Goal: Check status: Check status

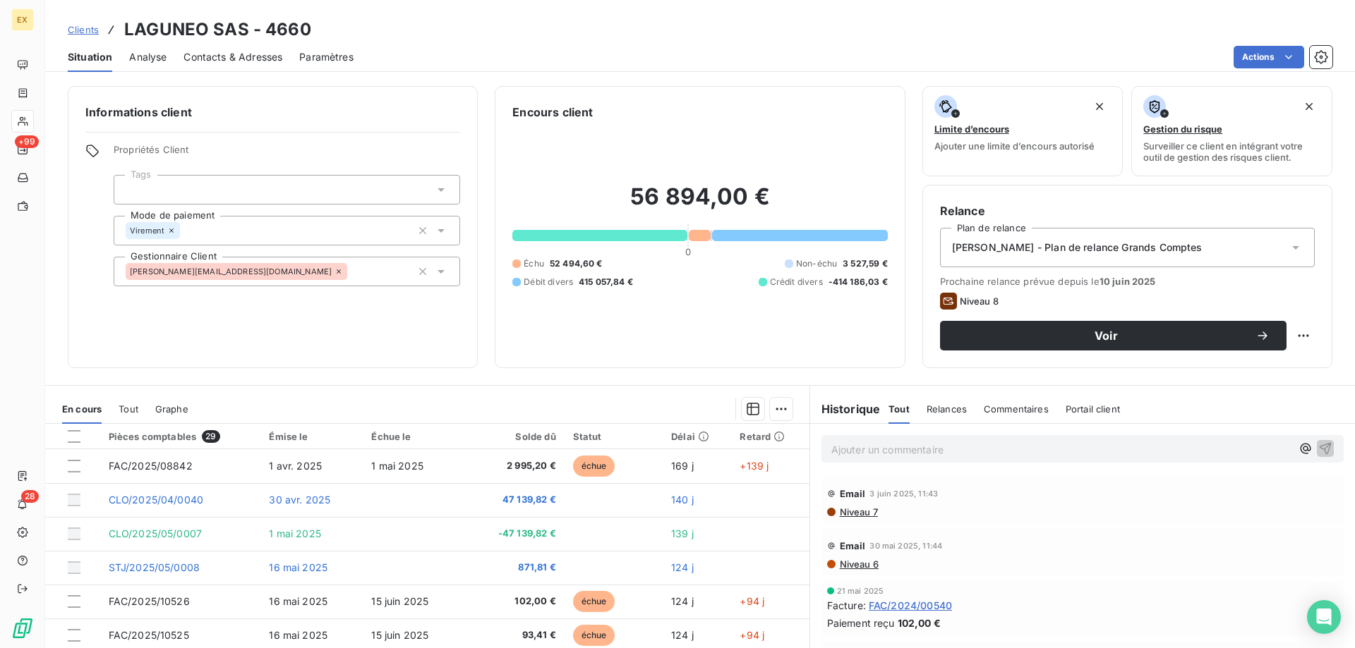
scroll to position [90, 0]
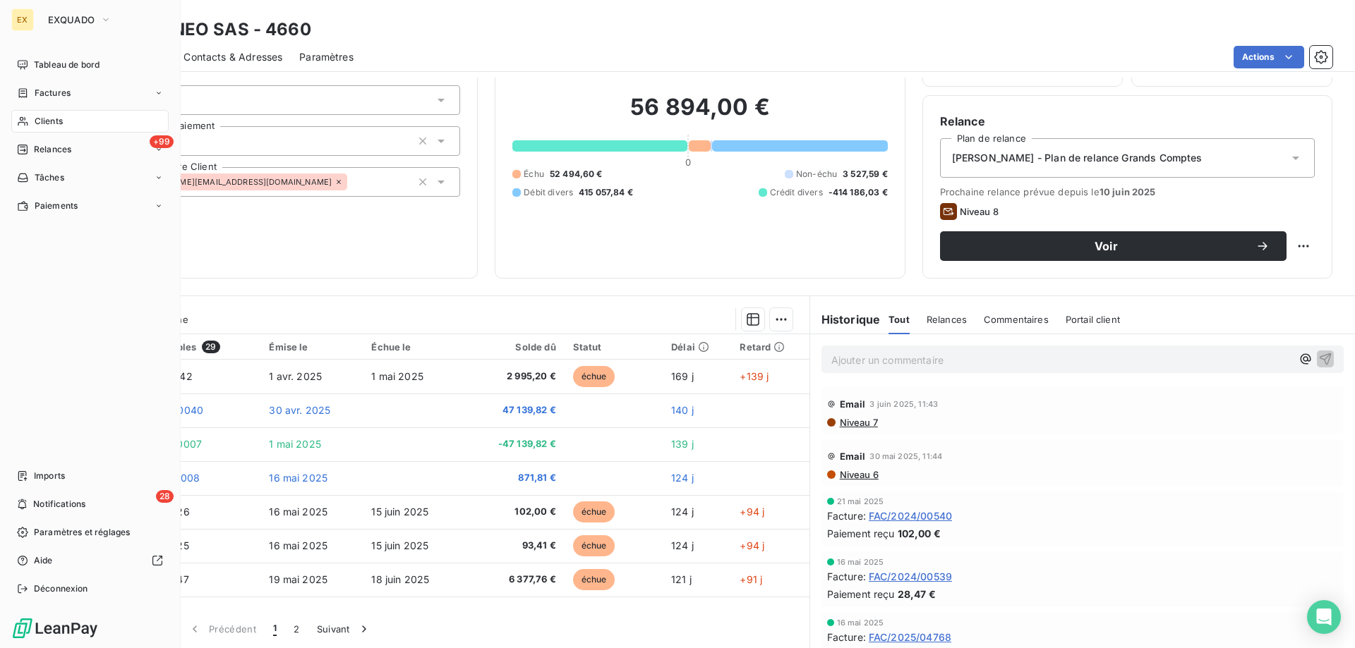
click at [37, 96] on span "Factures" at bounding box center [53, 93] width 36 height 13
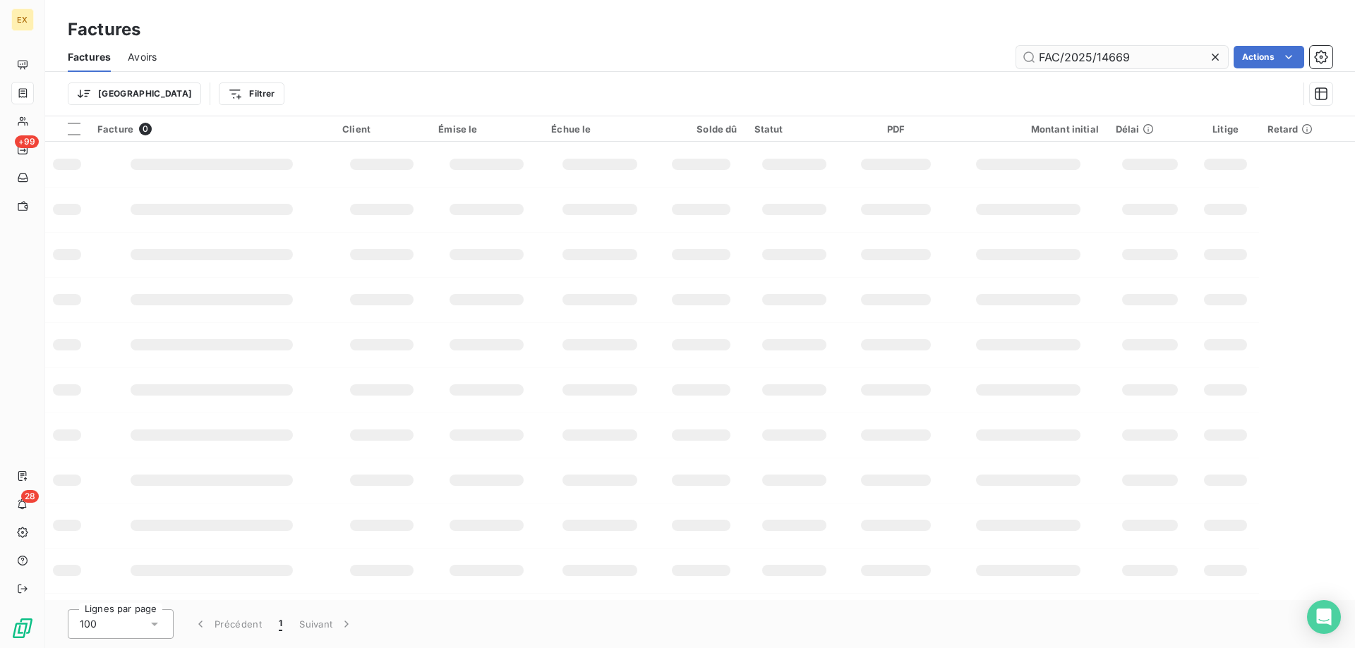
drag, startPoint x: 1096, startPoint y: 59, endPoint x: 1178, endPoint y: 67, distance: 82.2
click at [1178, 67] on input "FAC/2025/14669" at bounding box center [1122, 57] width 212 height 23
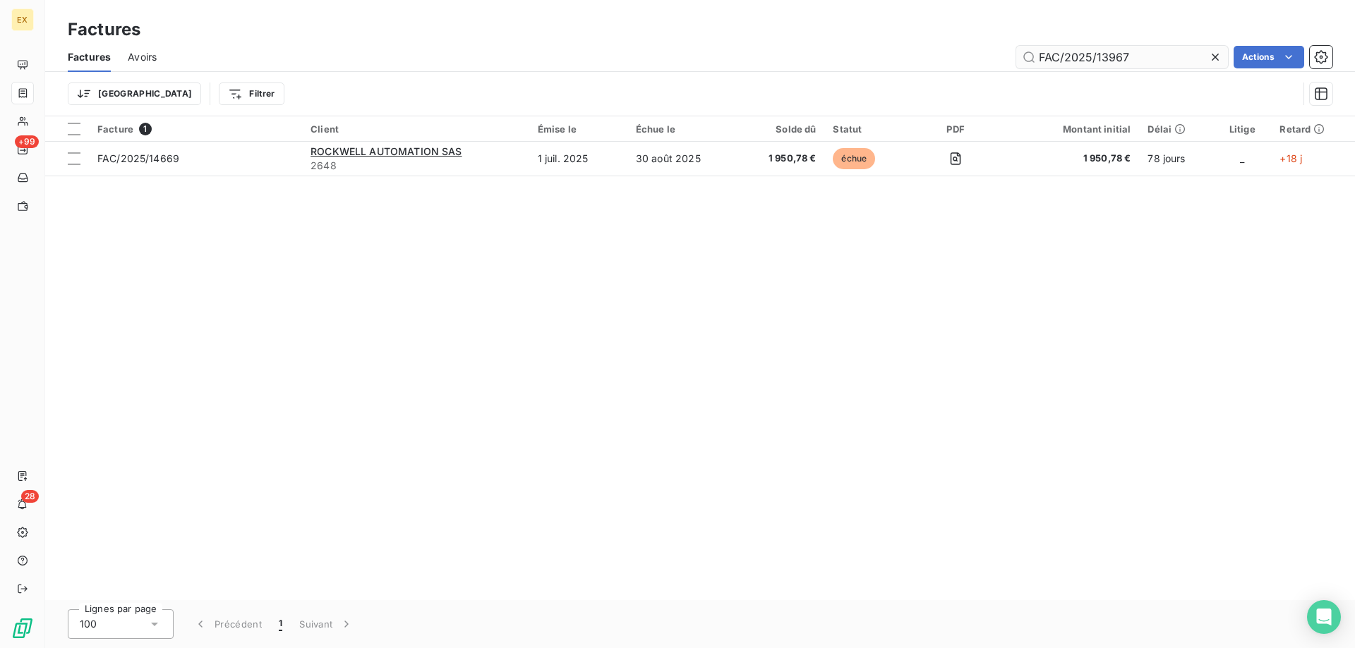
type input "FAC/2025/13967"
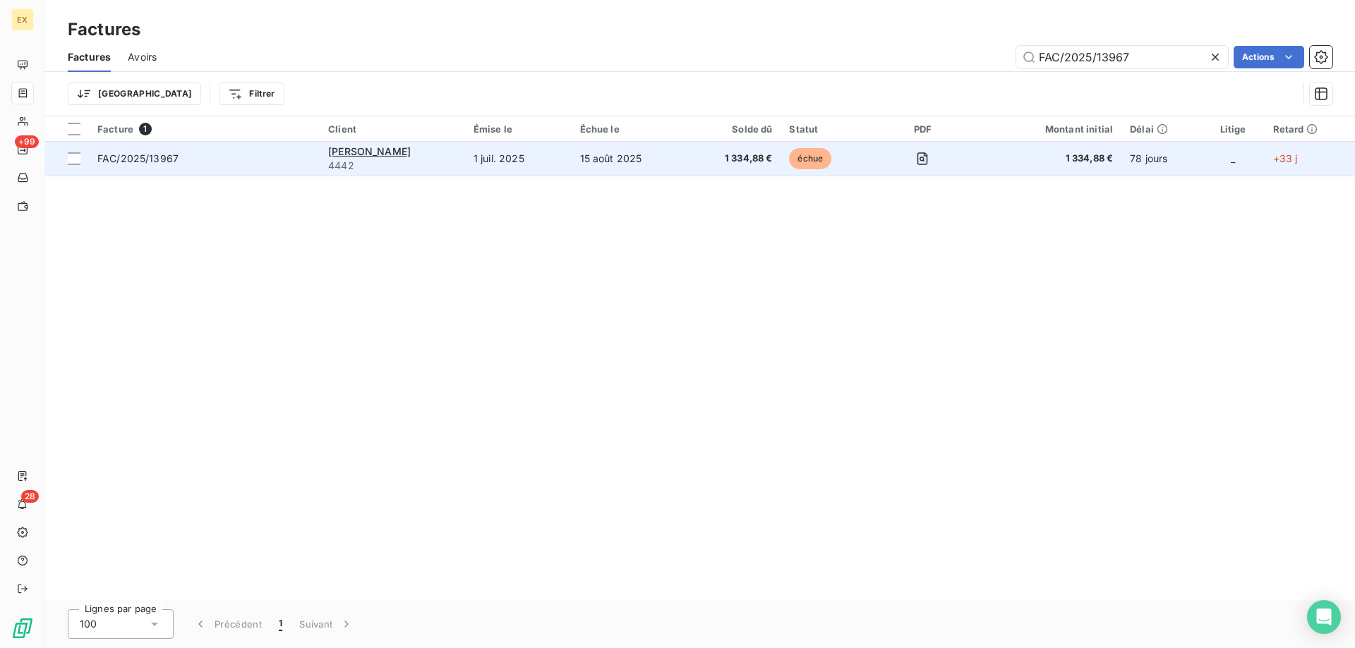
click at [214, 168] on td "FAC/2025/13967" at bounding box center [204, 159] width 231 height 34
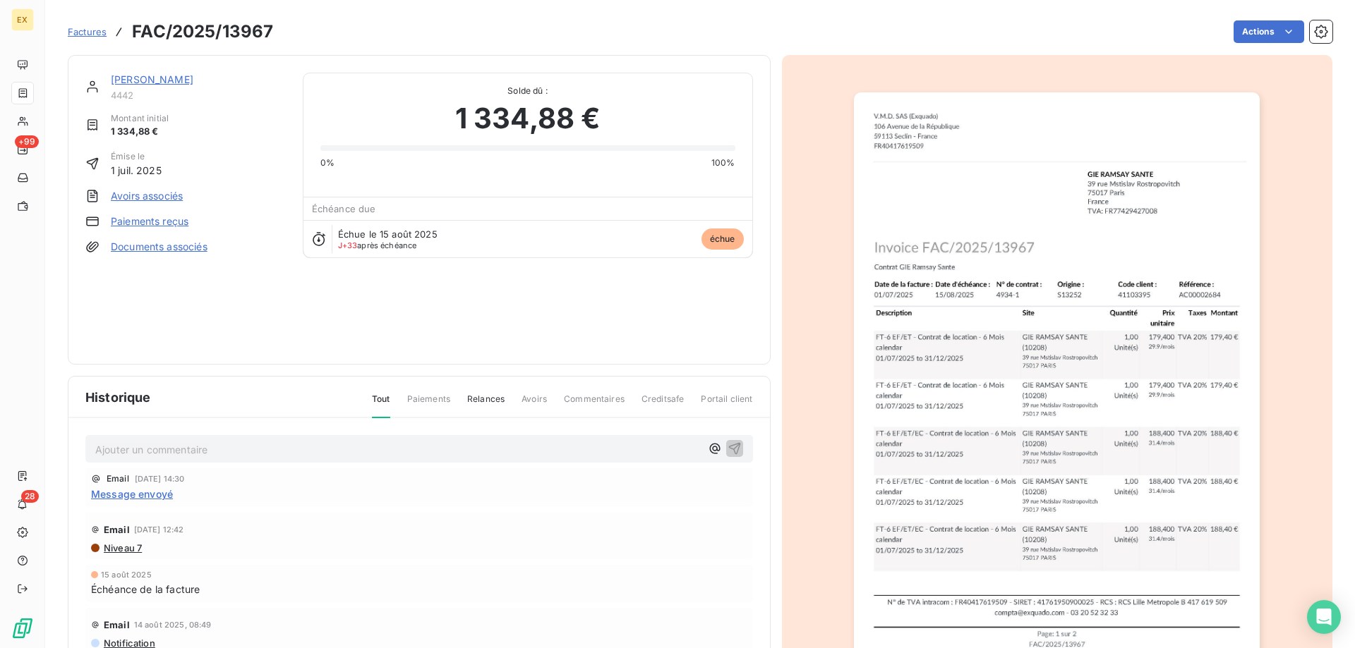
click at [161, 83] on link "[PERSON_NAME]" at bounding box center [152, 79] width 83 height 12
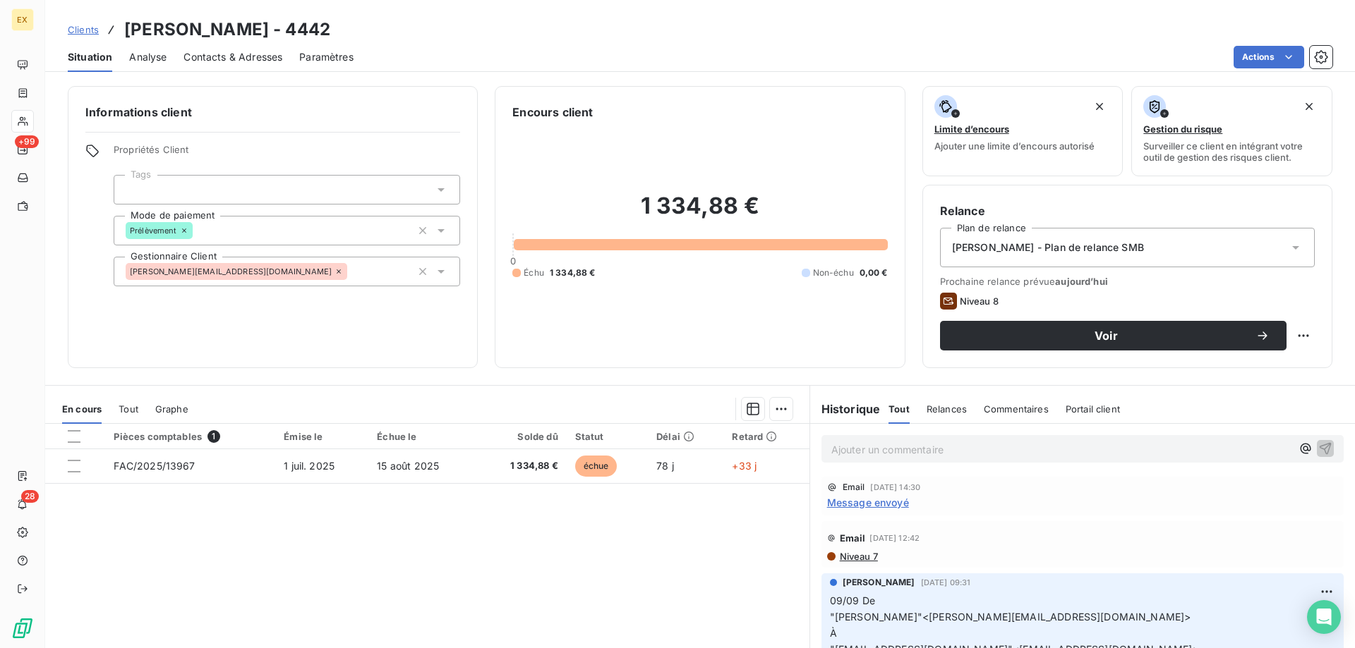
click at [920, 466] on div "Ajouter un commentaire ﻿" at bounding box center [1082, 449] width 545 height 50
click at [919, 459] on div "Ajouter un commentaire ﻿" at bounding box center [1082, 449] width 522 height 28
click at [919, 451] on p "Ajouter un commentaire ﻿" at bounding box center [1061, 450] width 460 height 18
